Goal: Task Accomplishment & Management: Complete application form

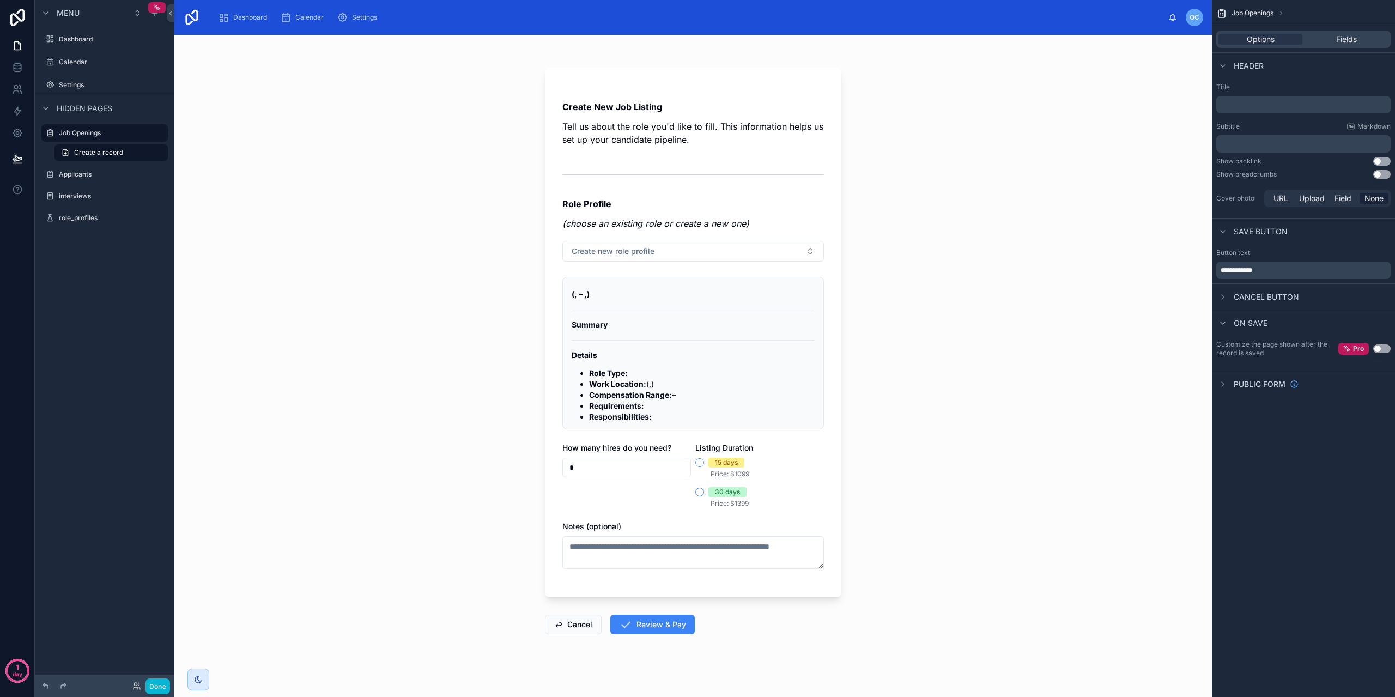
scroll to position [7, 0]
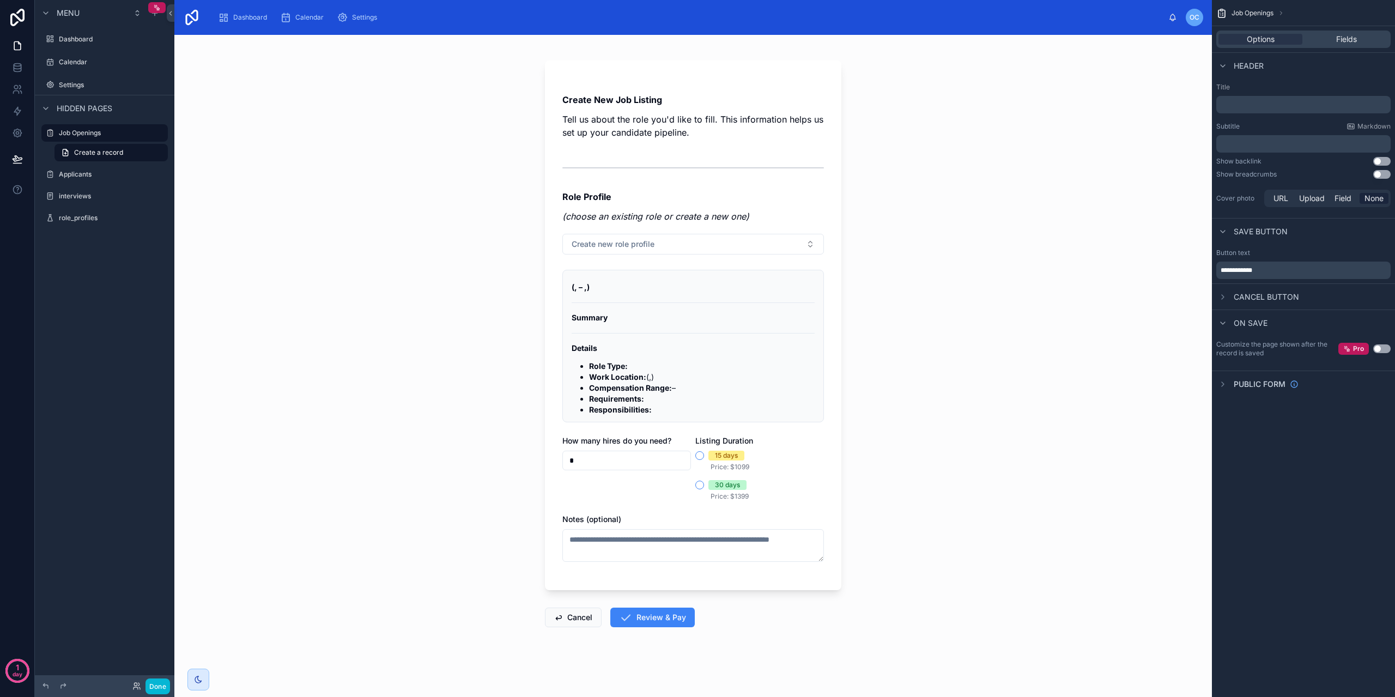
click at [645, 258] on div "Create New Job Listing Tell us about the role you'd like to fill. This informat…" at bounding box center [694, 331] width 262 height 484
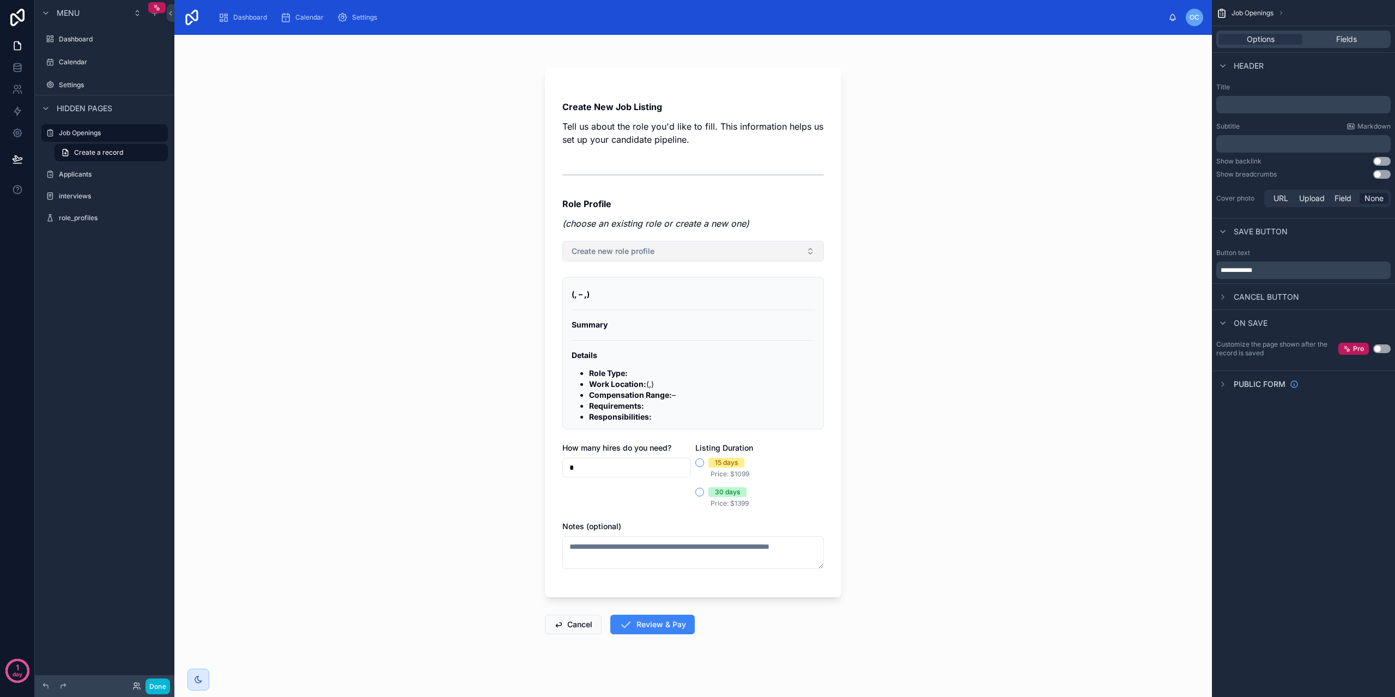
click at [645, 246] on span "Create new role profile" at bounding box center [613, 251] width 83 height 11
click at [602, 353] on button "New" at bounding box center [690, 351] width 252 height 11
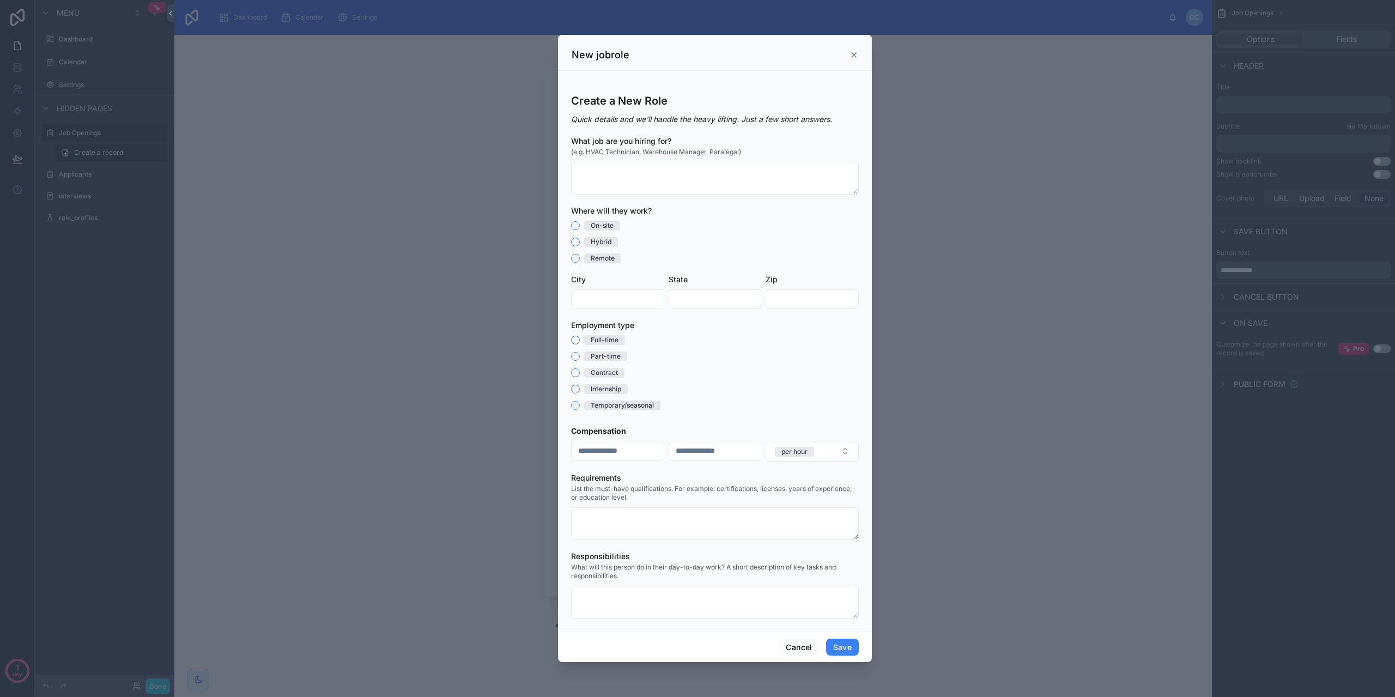
click at [573, 490] on span "List the must-have qualifications. For example: certifications, licenses, years…" at bounding box center [715, 493] width 288 height 17
drag, startPoint x: 572, startPoint y: 490, endPoint x: 667, endPoint y: 499, distance: 95.8
click at [667, 499] on span "List the must-have qualifications. For example: certifications, licenses, years…" at bounding box center [715, 493] width 288 height 17
copy span "List the must-have qualifications. For example: certifications, licenses, years…"
click at [600, 561] on label "Responsibilities" at bounding box center [600, 556] width 59 height 11
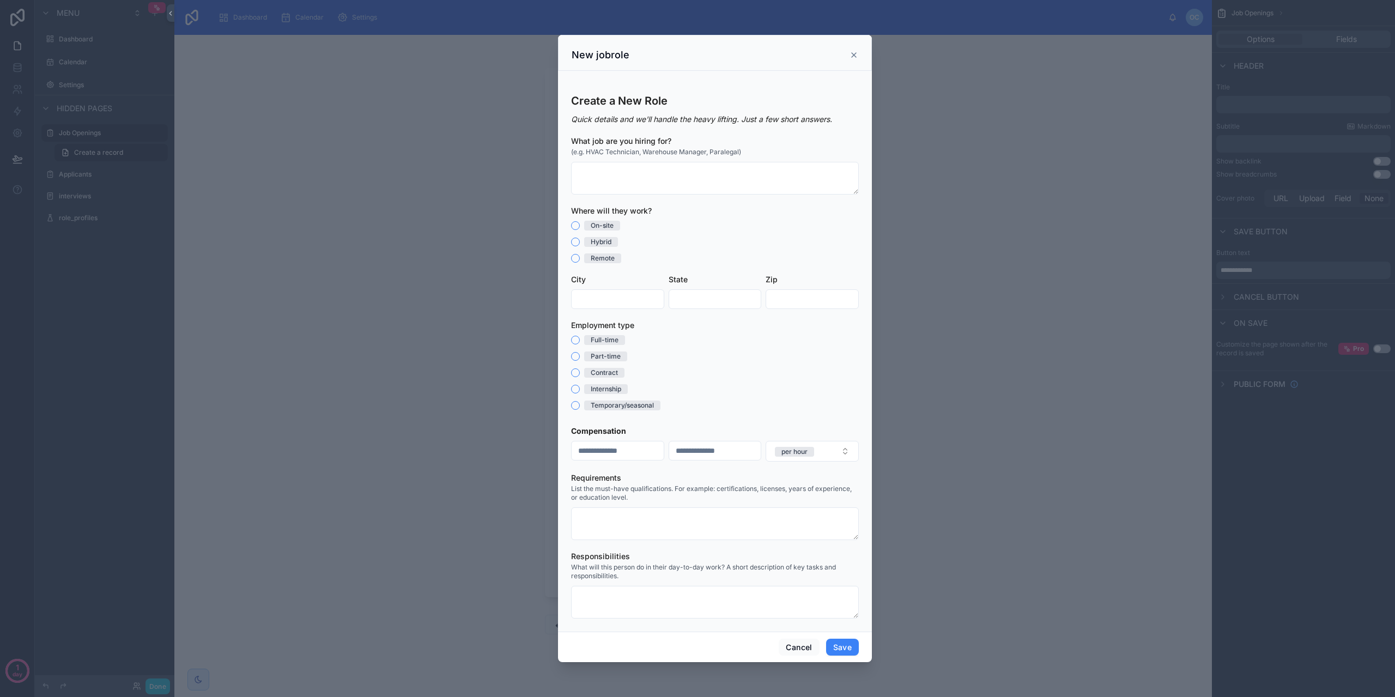
click at [600, 569] on span "What will this person do in their day-to-day work? A short description of key t…" at bounding box center [715, 571] width 288 height 17
copy span "What will this person do in their day-to-day work? A short description of key t…"
